Goal: Information Seeking & Learning: Learn about a topic

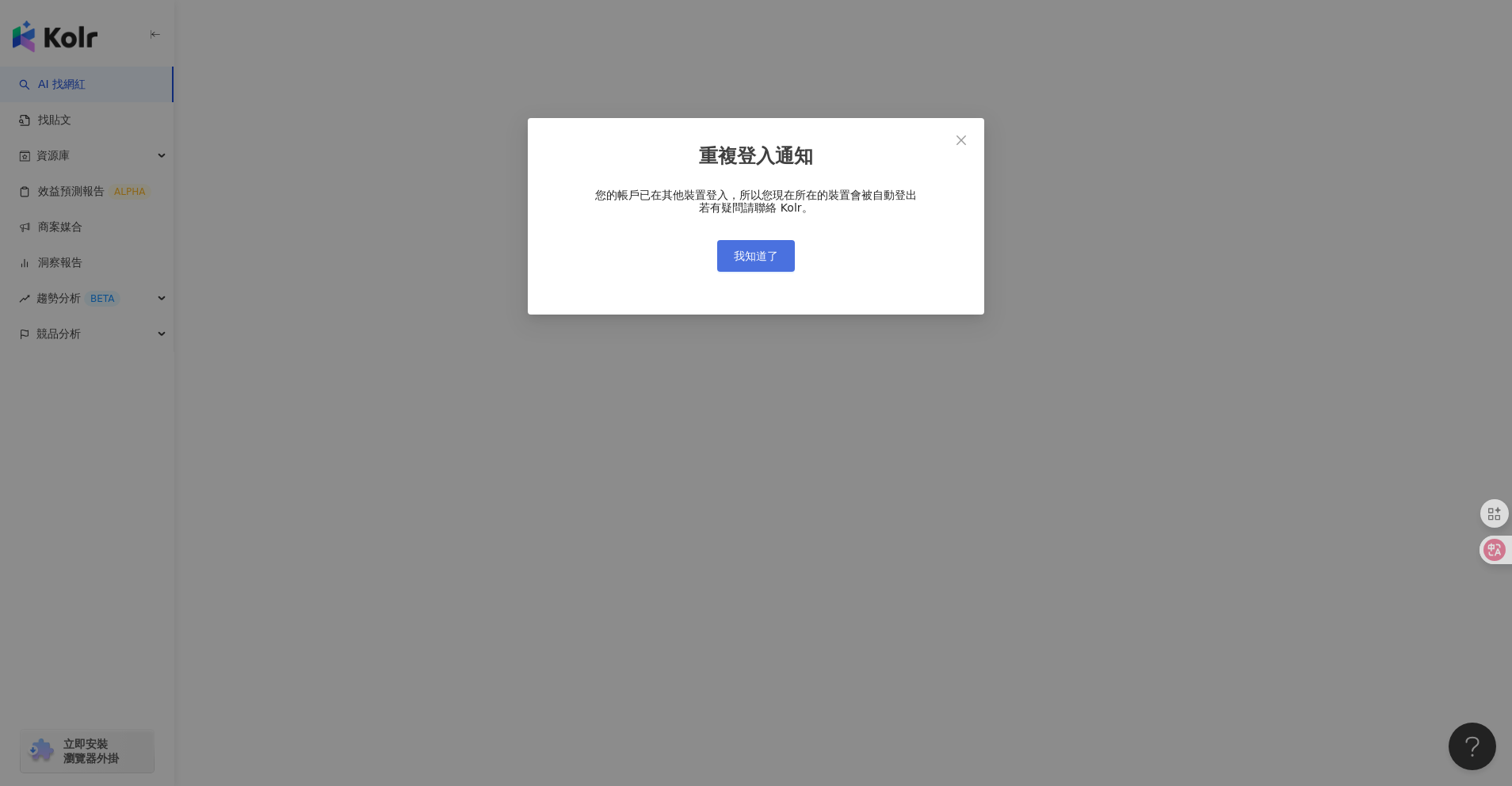
click at [755, 256] on span "我知道了" at bounding box center [756, 256] width 45 height 13
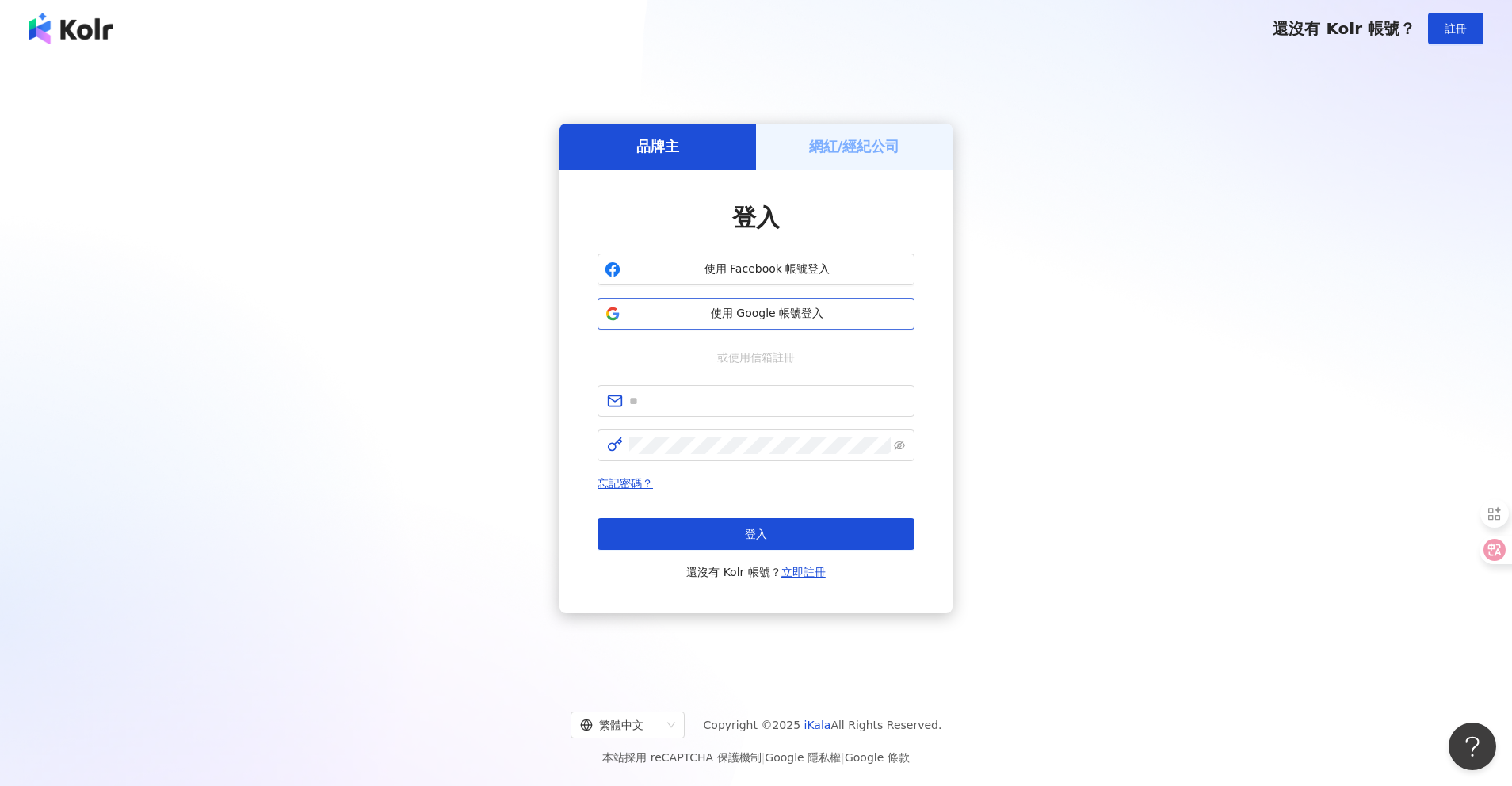
click at [745, 316] on span "使用 Google 帳號登入" at bounding box center [767, 313] width 280 height 15
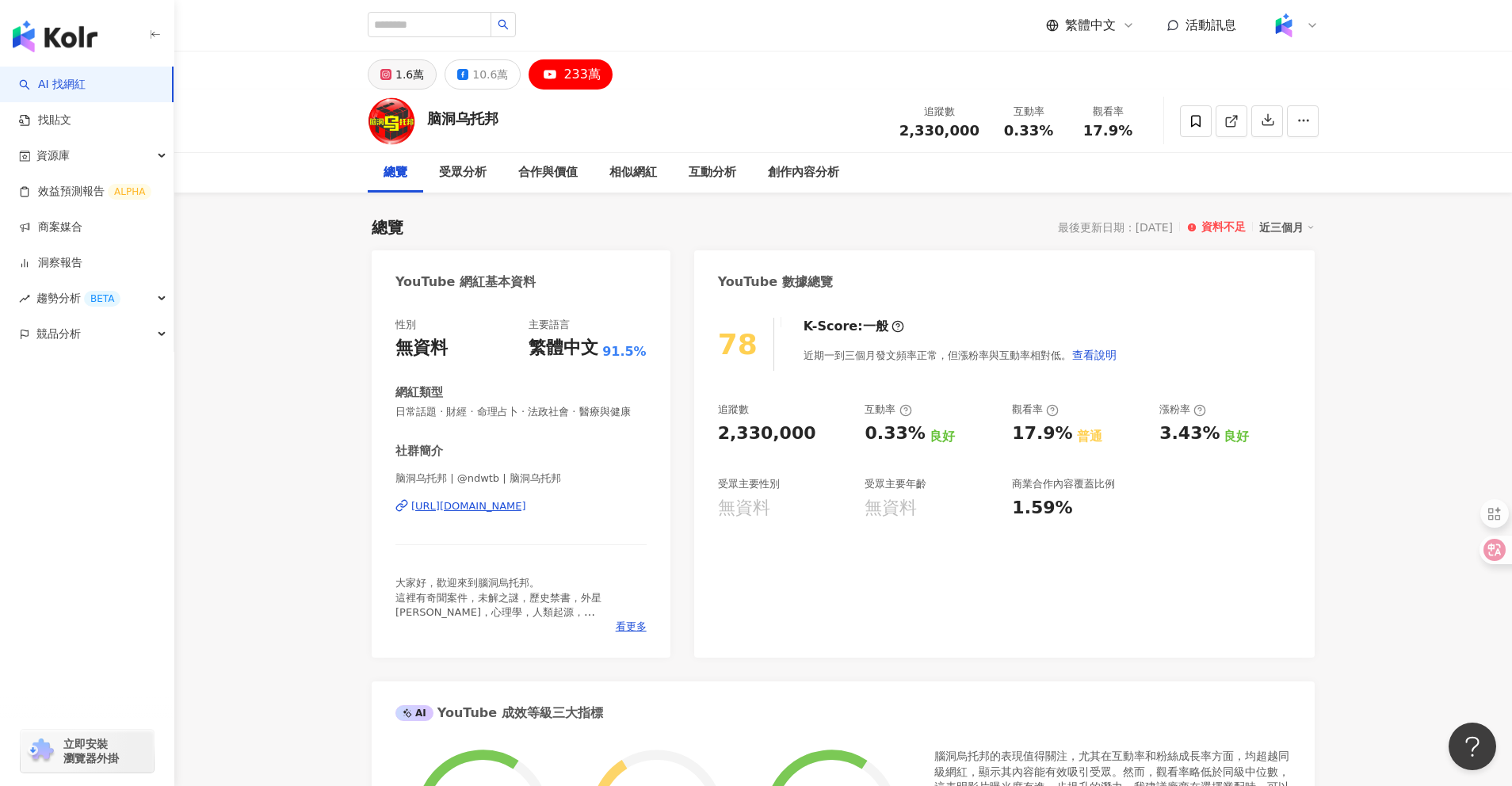
click at [402, 75] on div "1.6萬" at bounding box center [409, 75] width 28 height 22
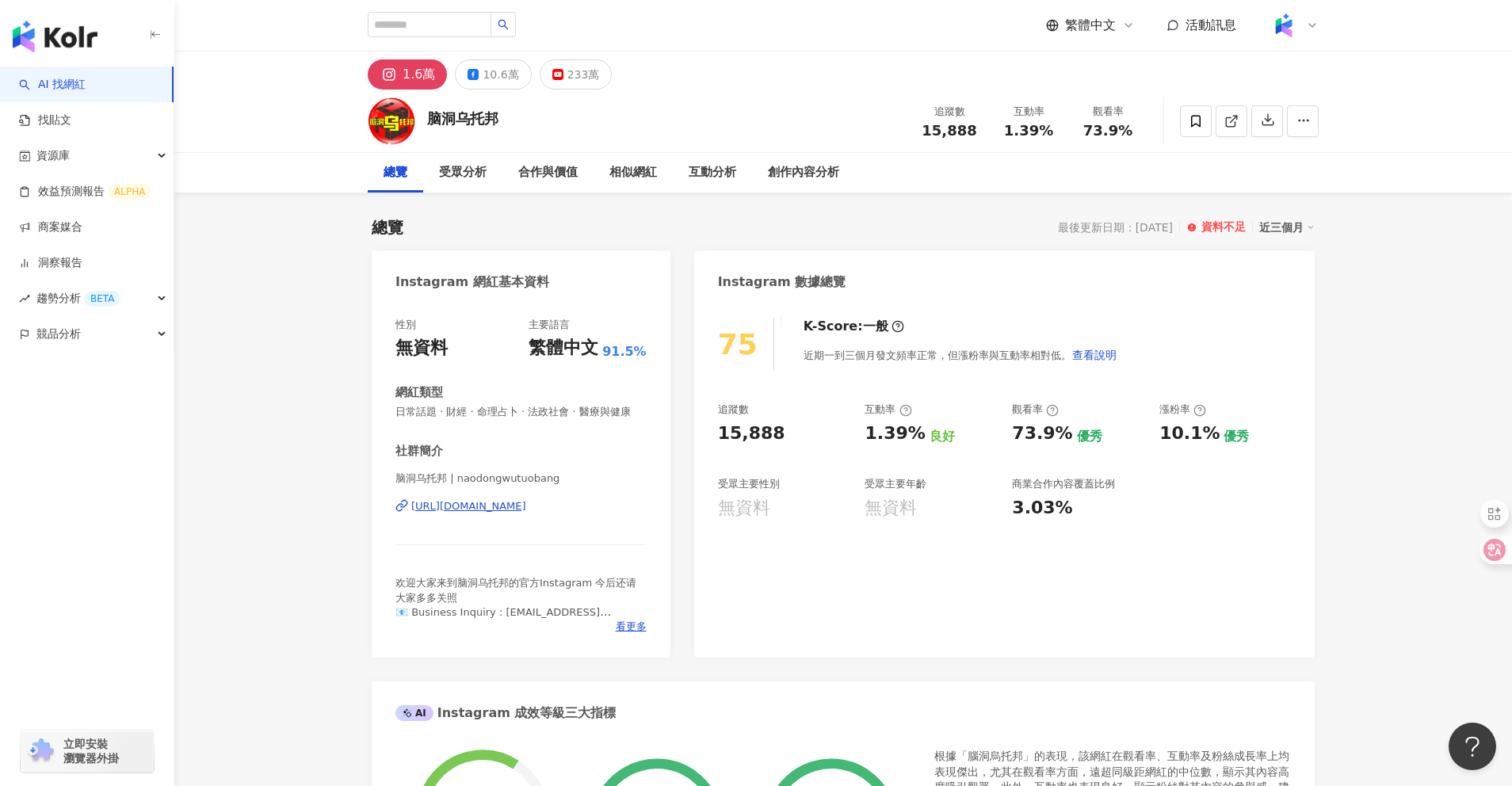
click at [526, 506] on div "[URL][DOMAIN_NAME]" at bounding box center [469, 506] width 115 height 15
